Goal: Task Accomplishment & Management: Manage account settings

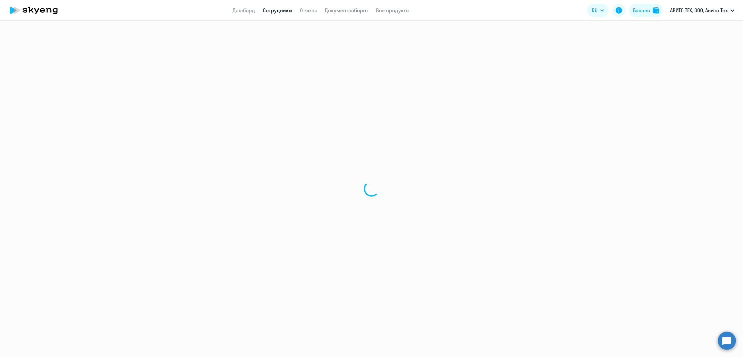
select select "30"
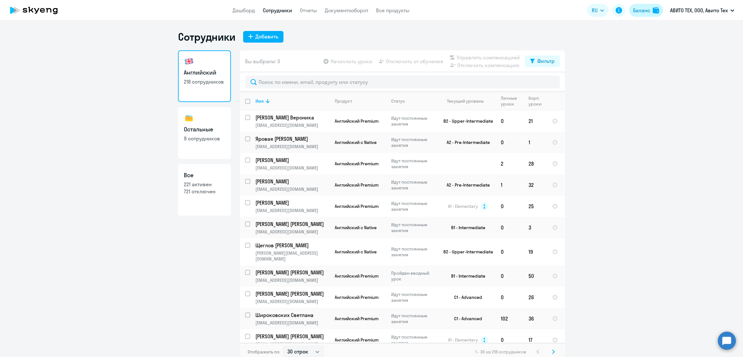
click at [646, 8] on div "Баланс" at bounding box center [641, 10] width 17 height 8
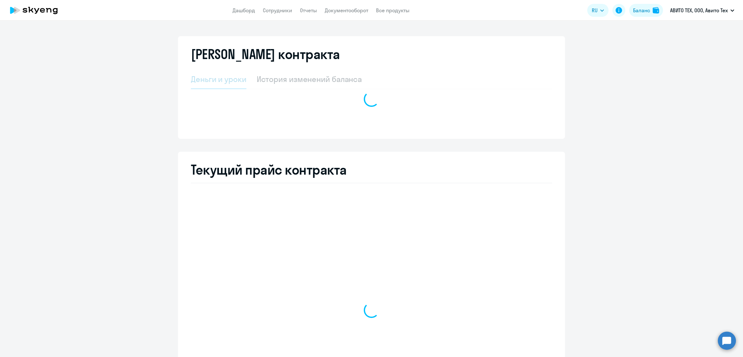
select select "english_adult_not_native_speaker"
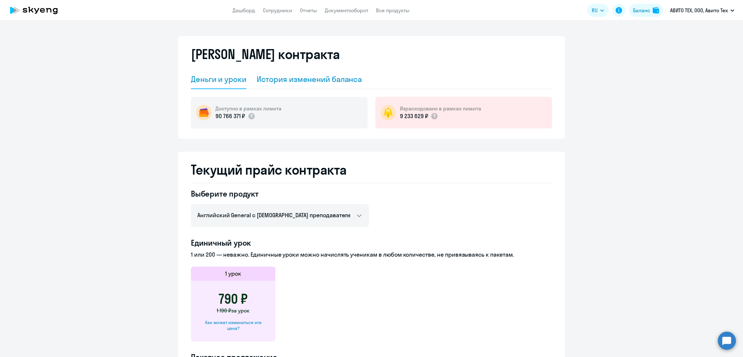
click at [307, 76] on div "История изменений баланса" at bounding box center [309, 79] width 105 height 10
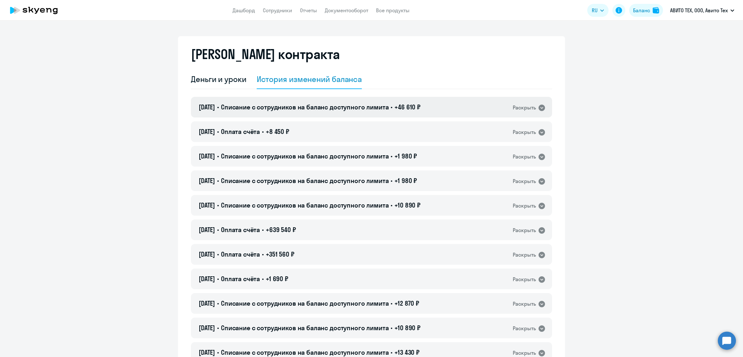
click at [391, 112] on div "[DATE] • Списание с сотрудников на баланс доступного лимита • +46 610 ₽ Раскрыть" at bounding box center [371, 107] width 361 height 21
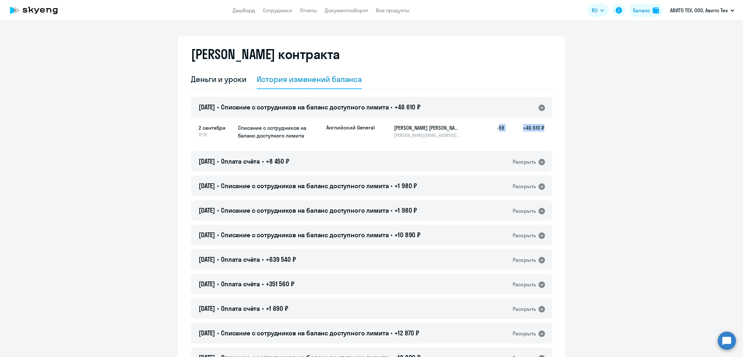
drag, startPoint x: 532, startPoint y: 127, endPoint x: 541, endPoint y: 124, distance: 9.9
click at [541, 124] on div "2 сентября 12:10 Списание с сотрудников на баланс доступного лимита Английский …" at bounding box center [371, 132] width 361 height 30
copy div "-59 +46 610 ₽"
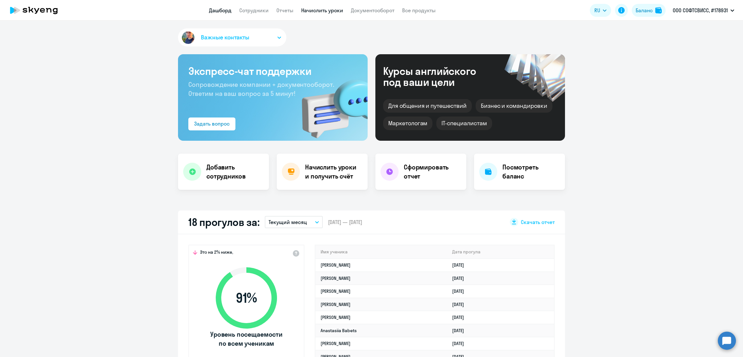
click at [324, 8] on link "Начислить уроки" at bounding box center [322, 10] width 42 height 6
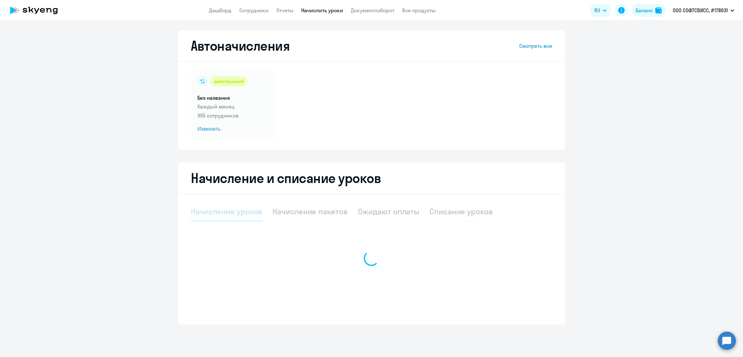
select select "10"
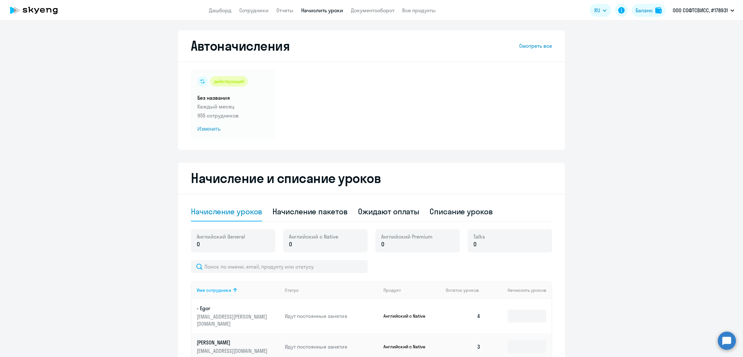
click at [292, 209] on div "Начисление пакетов" at bounding box center [310, 211] width 75 height 10
select select "10"
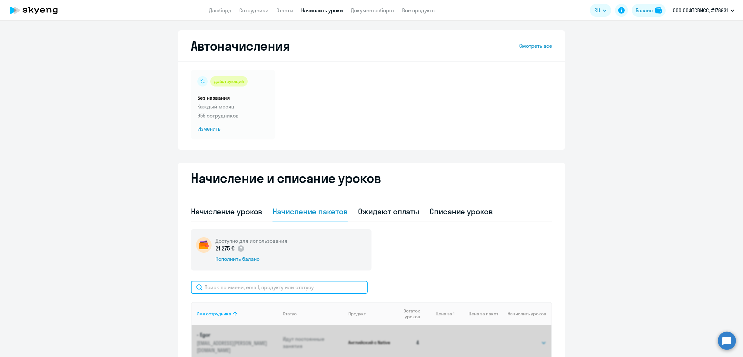
click at [238, 288] on input "text" at bounding box center [279, 287] width 177 height 13
paste input "Shokhov"
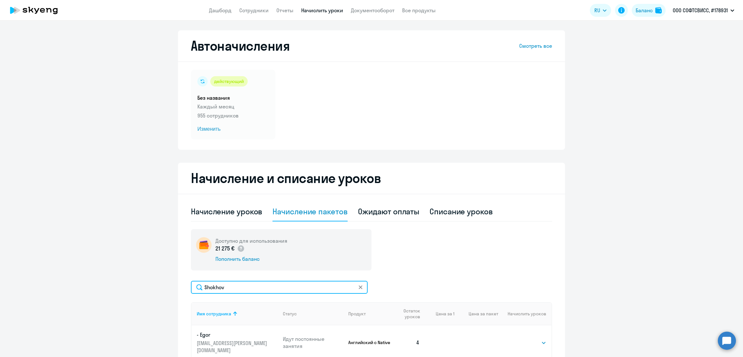
scroll to position [80, 0]
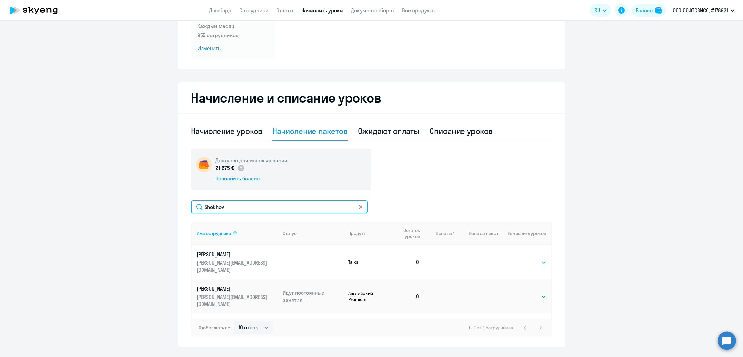
type input "Shokhov"
click at [525, 258] on select "Выбрать 1 6 12 20 40 200" at bounding box center [533, 262] width 26 height 8
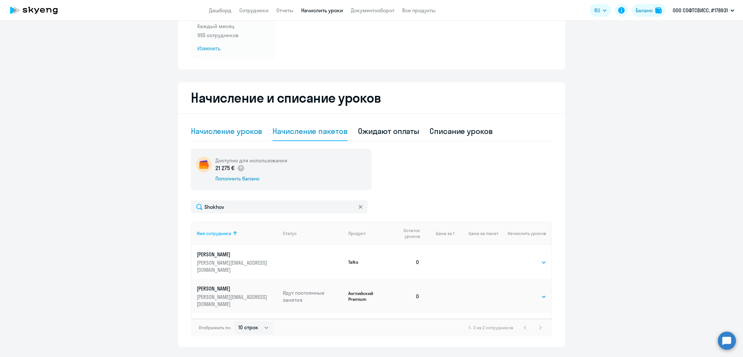
click at [244, 132] on div "Начисление уроков" at bounding box center [226, 131] width 71 height 10
select select "10"
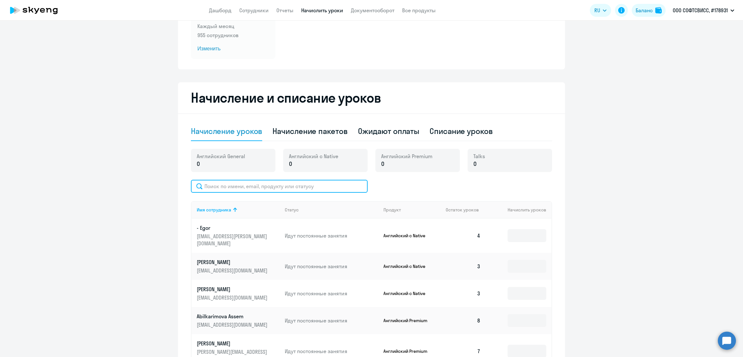
click at [230, 188] on input "text" at bounding box center [279, 186] width 177 height 13
paste input "Shokhov"
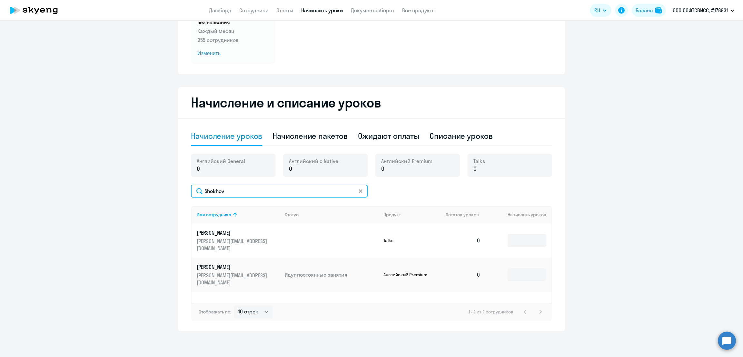
scroll to position [75, 0]
type input "Shokhov"
click at [511, 240] on input at bounding box center [527, 240] width 39 height 13
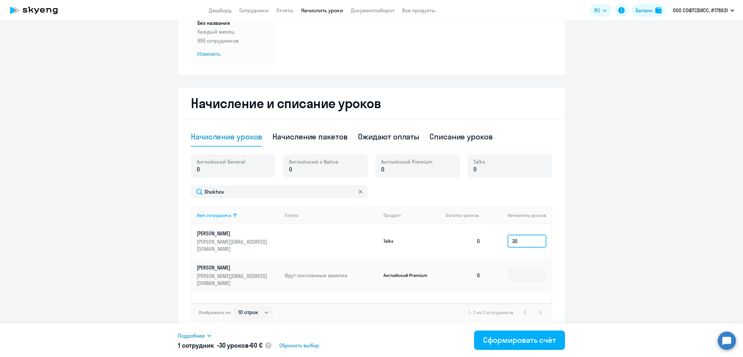
type input "30"
click at [211, 55] on span "Изменить" at bounding box center [233, 54] width 72 height 8
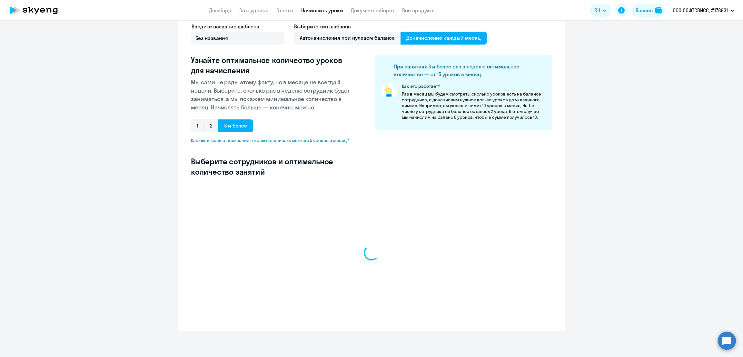
scroll to position [51, 0]
select select "10"
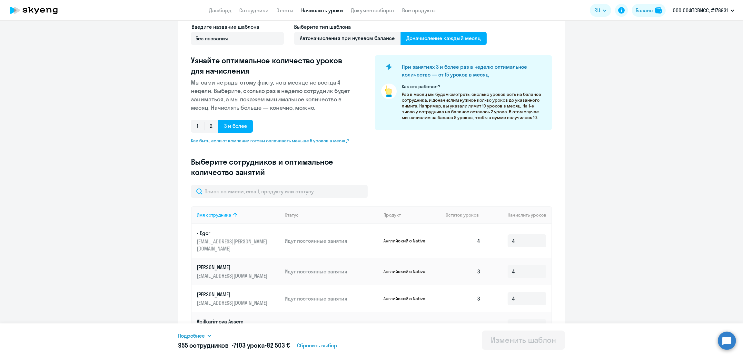
click at [194, 337] on span "Подробнее" at bounding box center [191, 336] width 27 height 8
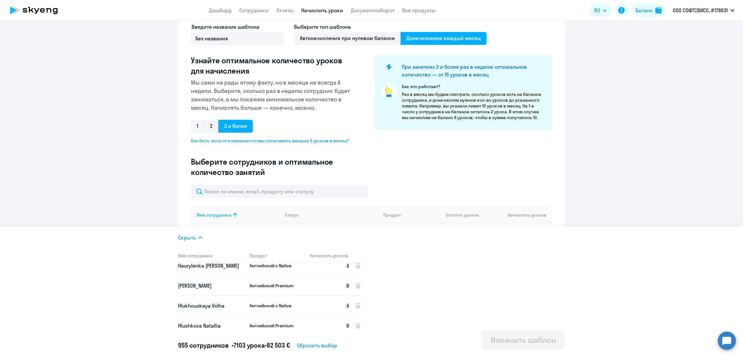
scroll to position [3170, 0]
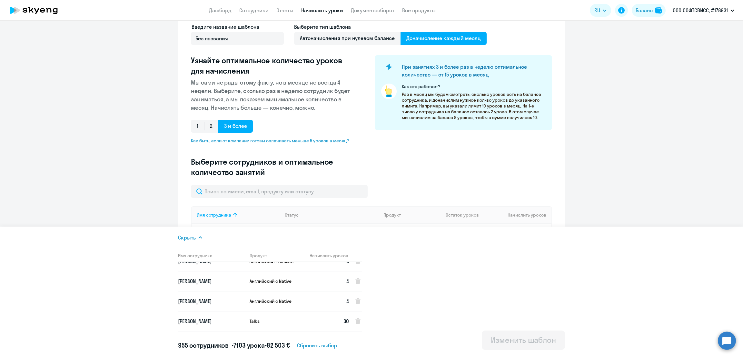
click at [513, 162] on div "Введите название шаблона Без названия Выберите тип шаблона Автоначисления при н…" at bounding box center [371, 104] width 361 height 162
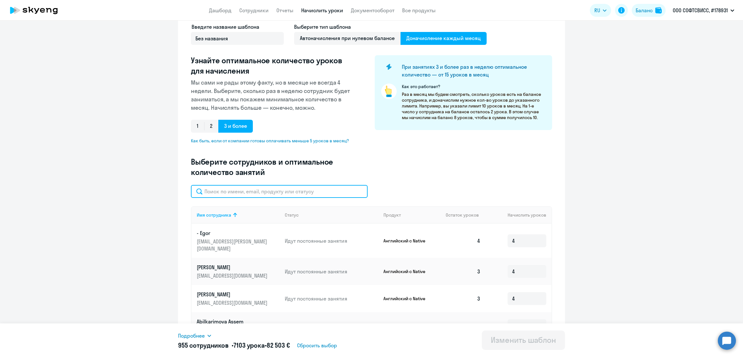
click at [243, 192] on input "text" at bounding box center [279, 191] width 177 height 13
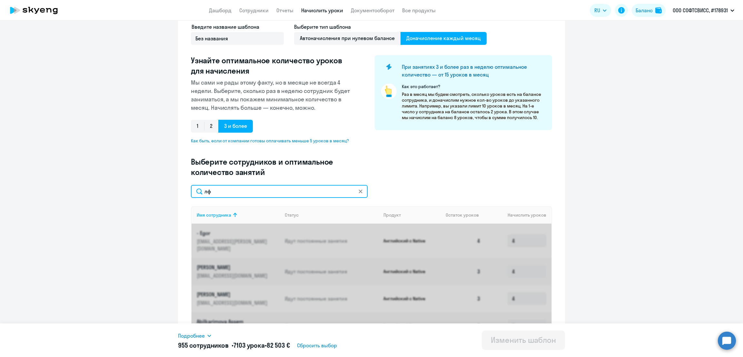
type input "л"
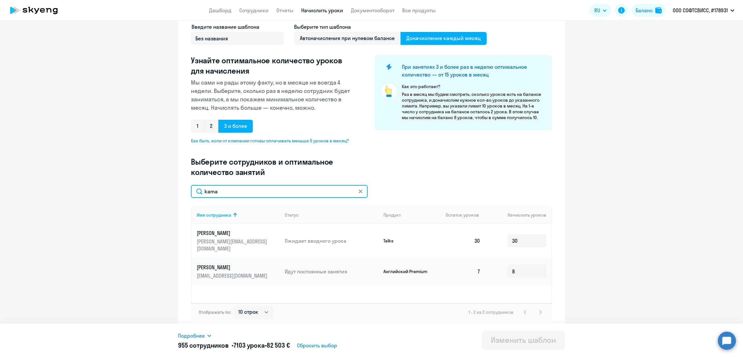
type input "kama"
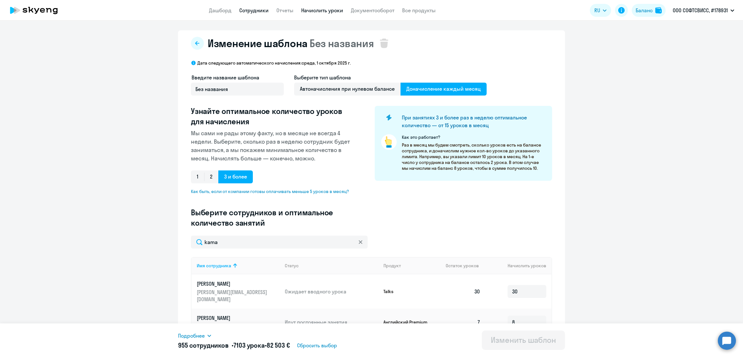
click at [251, 11] on link "Сотрудники" at bounding box center [253, 10] width 29 height 6
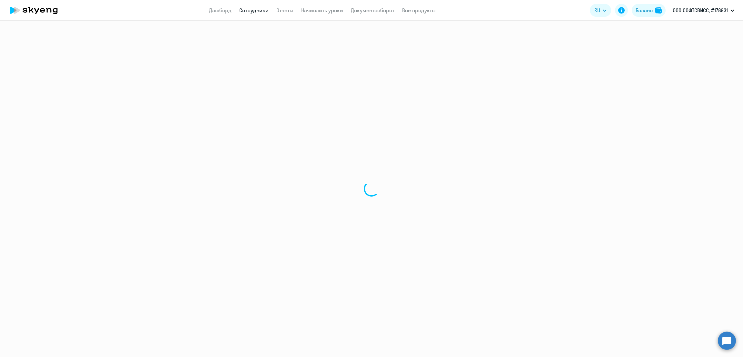
select select "30"
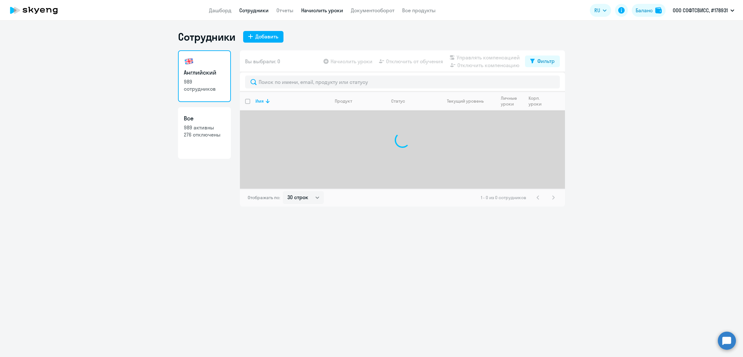
click at [328, 10] on link "Начислить уроки" at bounding box center [322, 10] width 42 height 6
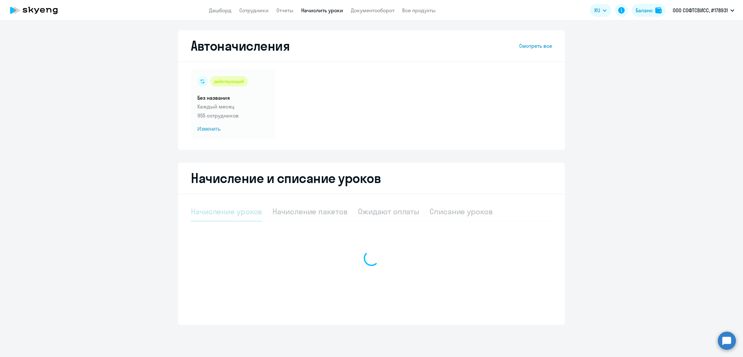
select select "10"
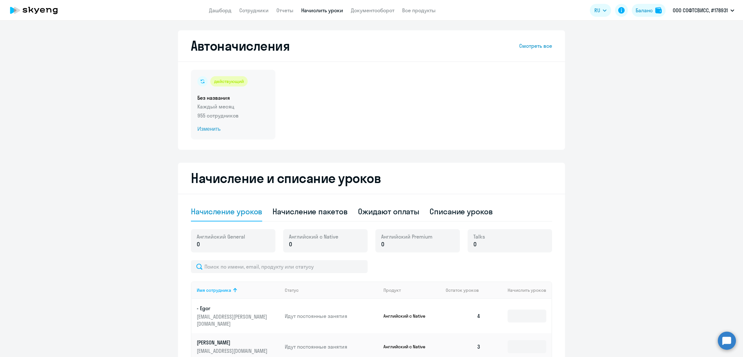
click at [203, 128] on span "Изменить" at bounding box center [233, 129] width 72 height 8
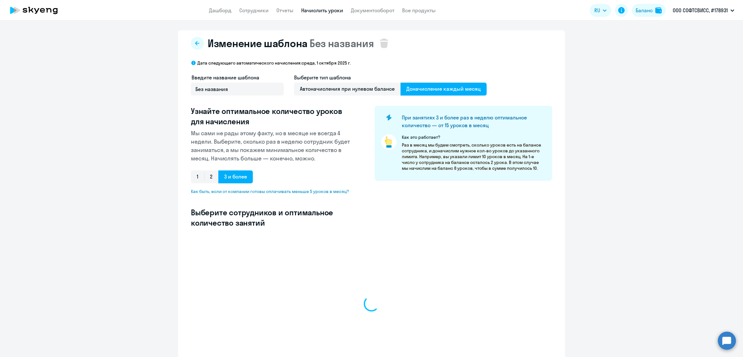
select select "10"
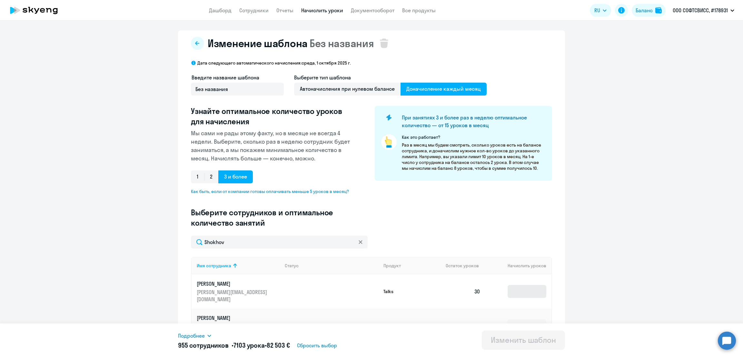
scroll to position [51, 0]
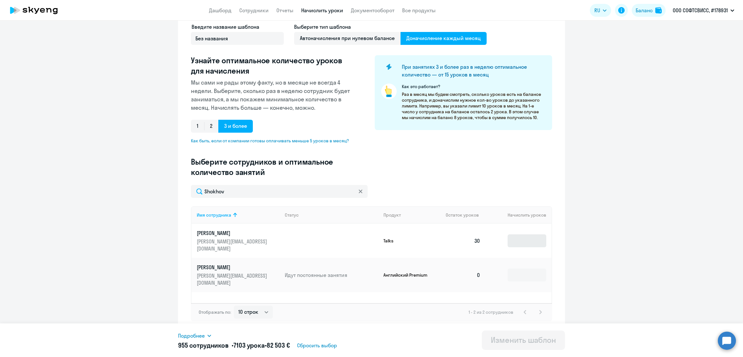
type input "Shokhov"
click at [516, 240] on input at bounding box center [527, 240] width 39 height 13
type input "30"
click at [533, 339] on div "Изменить шаблон" at bounding box center [523, 339] width 65 height 10
